Goal: Transaction & Acquisition: Purchase product/service

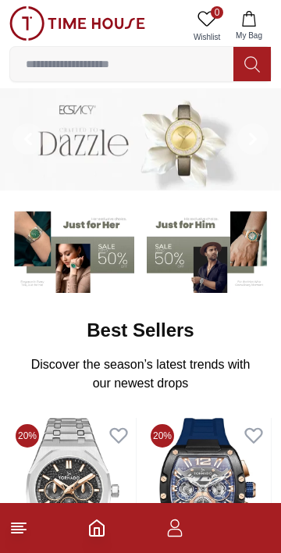
click at [18, 532] on line at bounding box center [17, 532] width 11 height 0
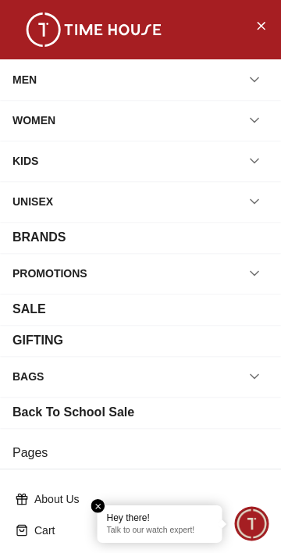
click at [30, 236] on div "BRANDS" at bounding box center [38, 237] width 53 height 19
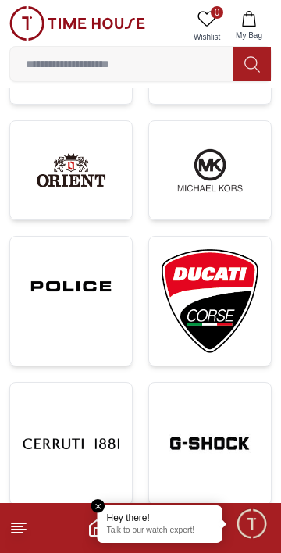
scroll to position [952, 0]
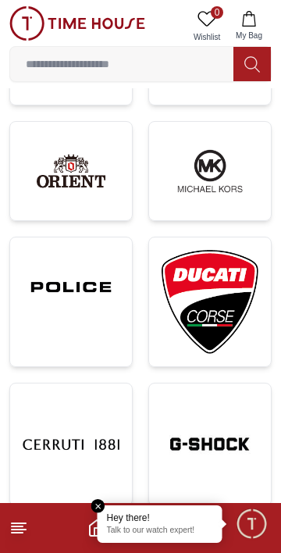
click at [55, 293] on img at bounding box center [71, 286] width 97 height 73
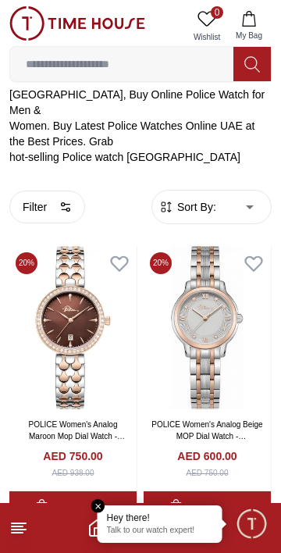
scroll to position [275, 0]
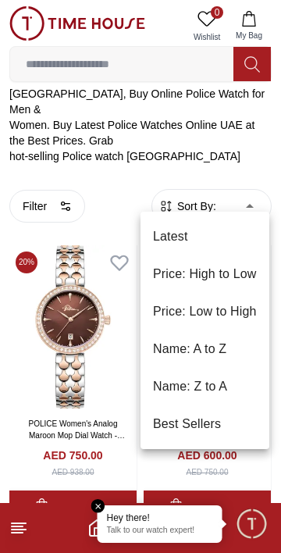
click at [174, 308] on li "Price: Low to High" at bounding box center [204, 311] width 129 height 37
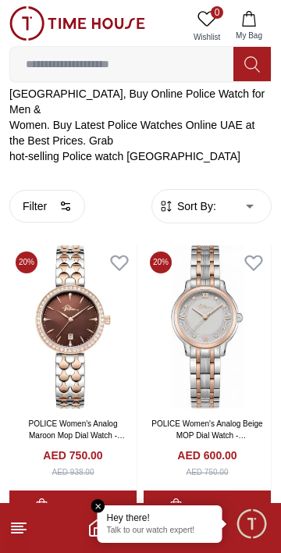
type input "*"
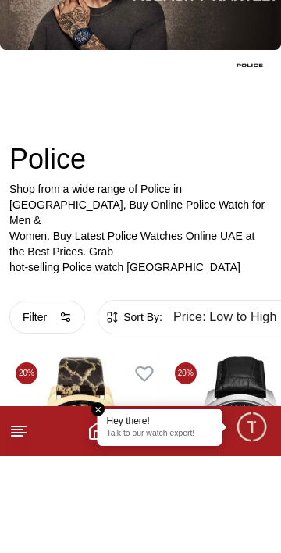
scroll to position [178, 0]
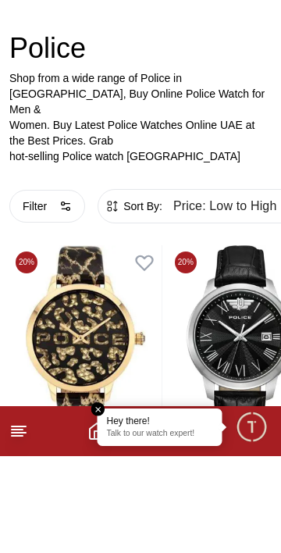
click at [59, 290] on button "Filter" at bounding box center [47, 302] width 76 height 33
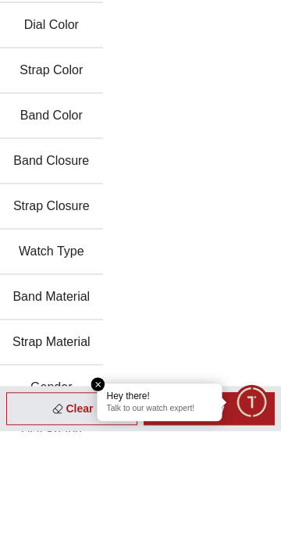
click at [47, 512] on button "Gender" at bounding box center [51, 509] width 103 height 45
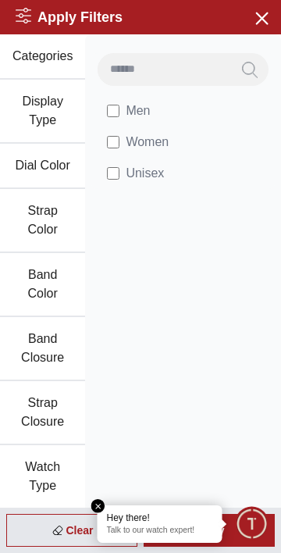
scroll to position [18, 0]
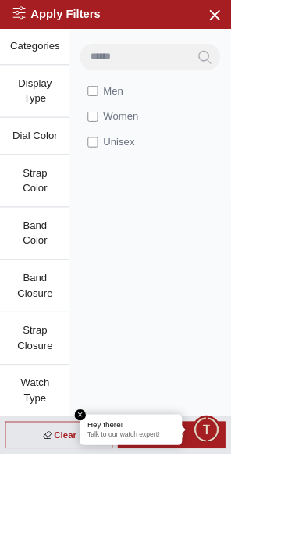
click at [105, 513] on em "Close tooltip" at bounding box center [98, 506] width 14 height 14
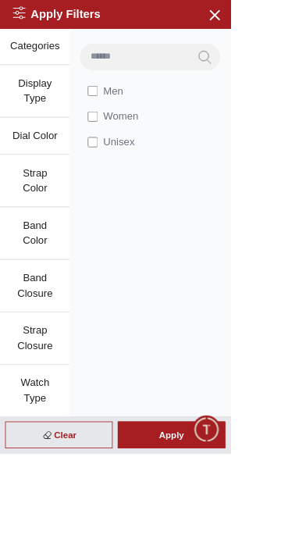
click at [252, 546] on div "Apply" at bounding box center [209, 530] width 131 height 33
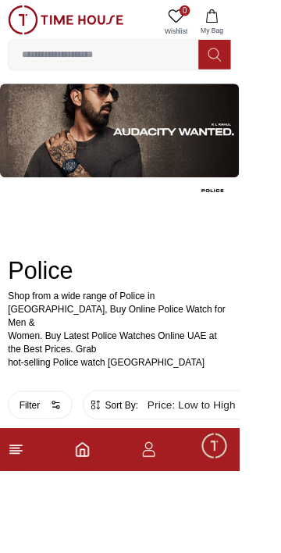
scroll to position [0, 0]
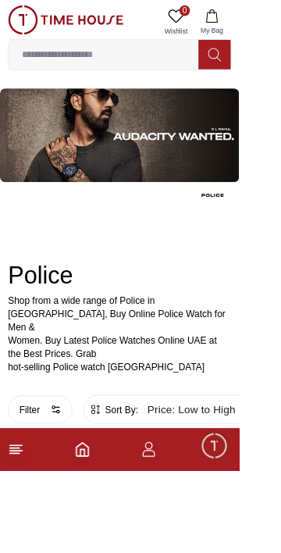
click at [62, 476] on circle "button" at bounding box center [63, 477] width 3 height 3
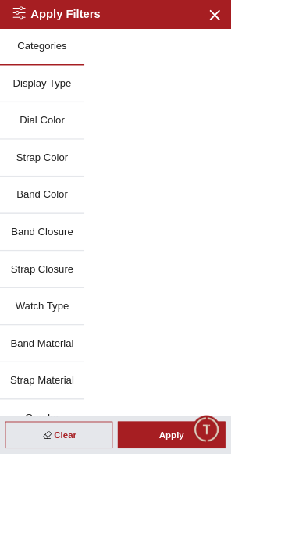
click at [271, 24] on icon "button" at bounding box center [261, 18] width 20 height 20
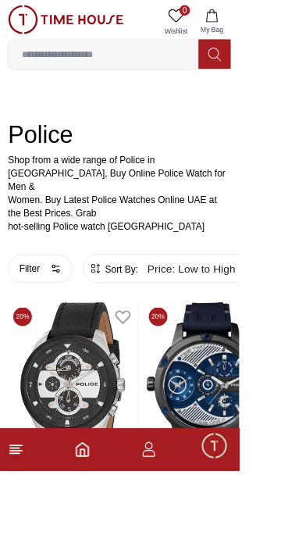
scroll to position [177, 0]
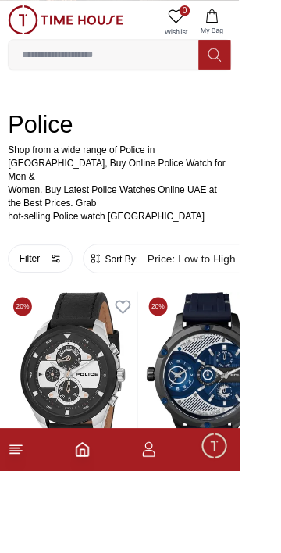
click at [16, 532] on line at bounding box center [17, 532] width 11 height 0
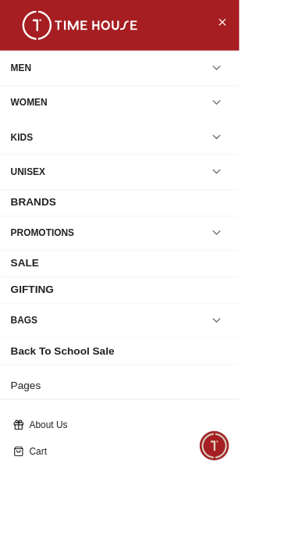
click at [23, 81] on div "MEN" at bounding box center [24, 80] width 24 height 28
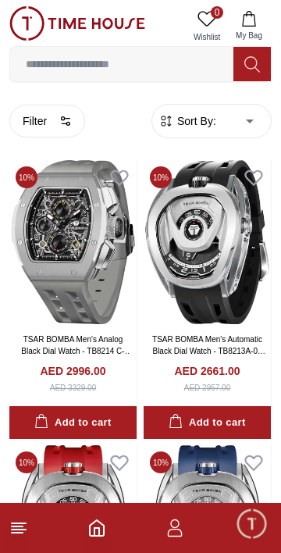
click at [51, 122] on button "Filter" at bounding box center [47, 121] width 76 height 33
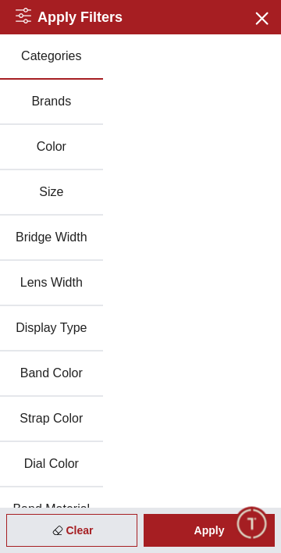
click at [39, 106] on button "Brands" at bounding box center [51, 102] width 103 height 45
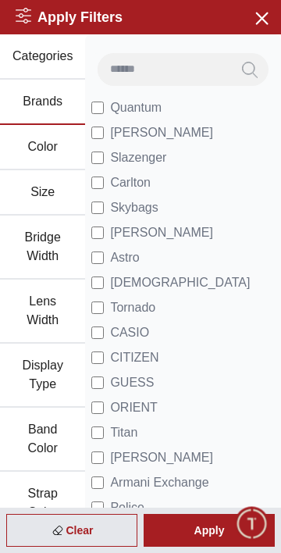
click at [212, 530] on div "Apply" at bounding box center [209, 530] width 131 height 33
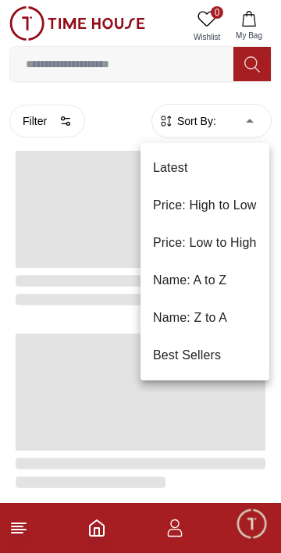
click at [176, 242] on li "Price: Low to High" at bounding box center [204, 242] width 129 height 37
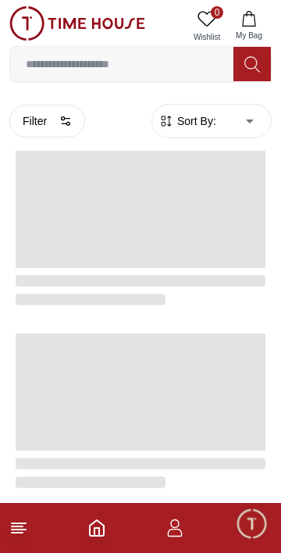
type input "*"
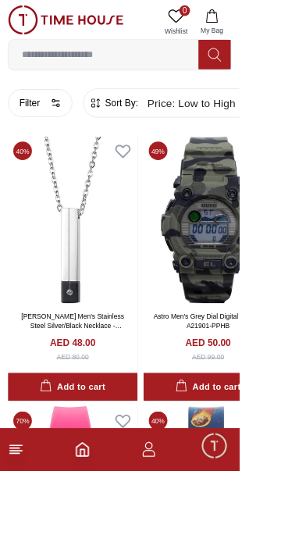
click at [48, 116] on button "Filter" at bounding box center [47, 121] width 76 height 33
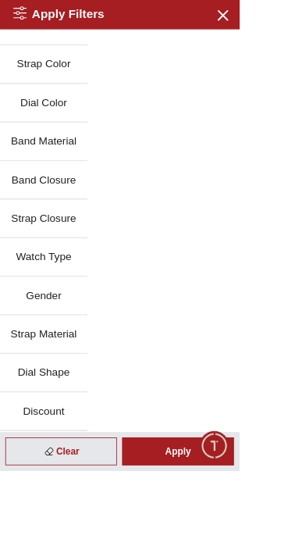
click at [41, 350] on button "Gender" at bounding box center [51, 347] width 103 height 45
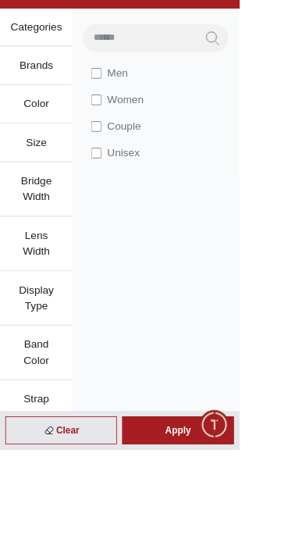
click at [256, 546] on div "Apply" at bounding box center [209, 530] width 131 height 33
